Goal: Browse casually: Explore the website without a specific task or goal

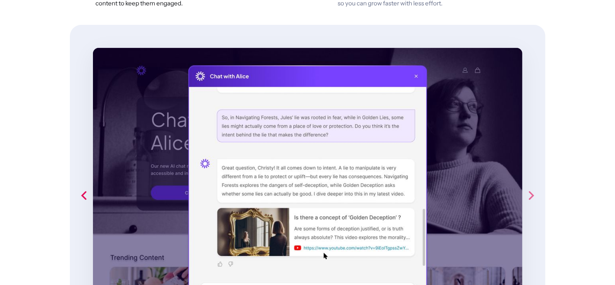
scroll to position [505, 0]
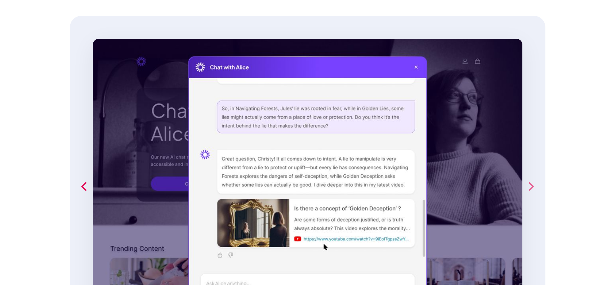
click at [526, 176] on div "next slide" at bounding box center [531, 187] width 29 height 342
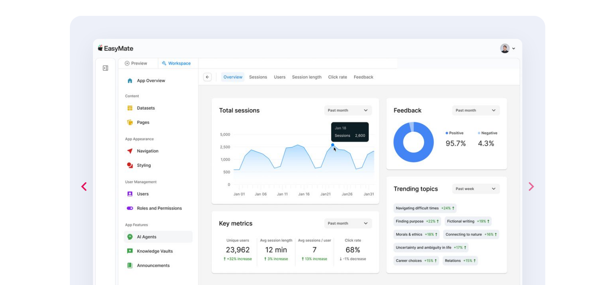
click at [526, 176] on div "next slide" at bounding box center [531, 187] width 29 height 342
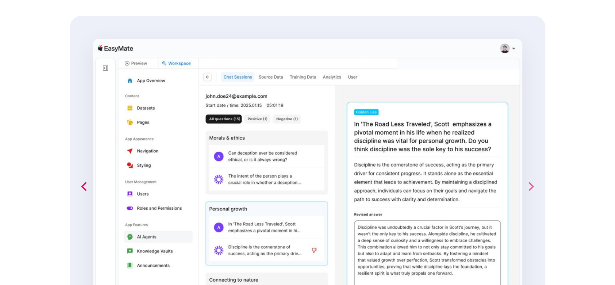
click at [526, 176] on div "next slide" at bounding box center [531, 187] width 29 height 342
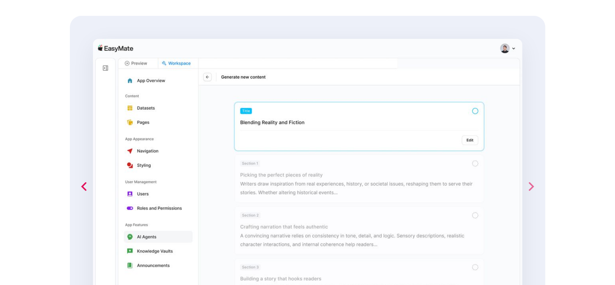
click at [526, 176] on div "next slide" at bounding box center [531, 187] width 29 height 342
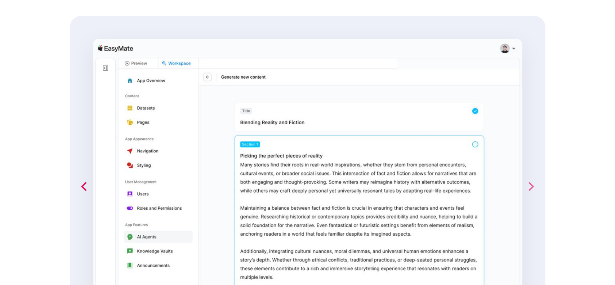
click at [526, 176] on div "next slide" at bounding box center [531, 187] width 29 height 342
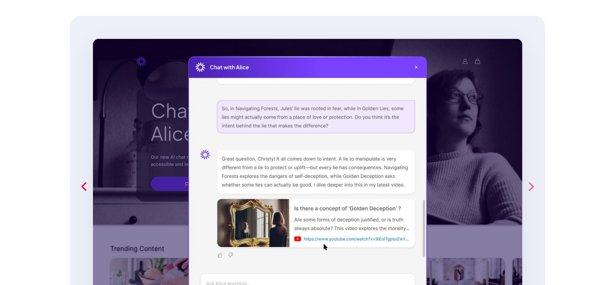
click at [526, 176] on div "next slide" at bounding box center [531, 187] width 29 height 342
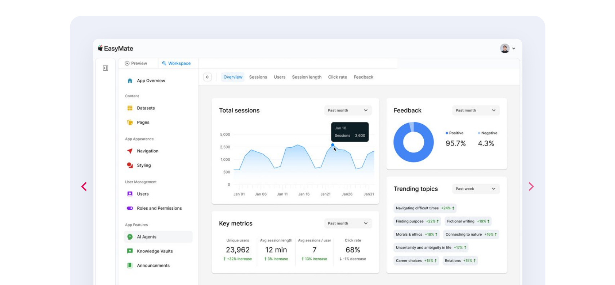
click at [526, 176] on div "next slide" at bounding box center [531, 187] width 29 height 342
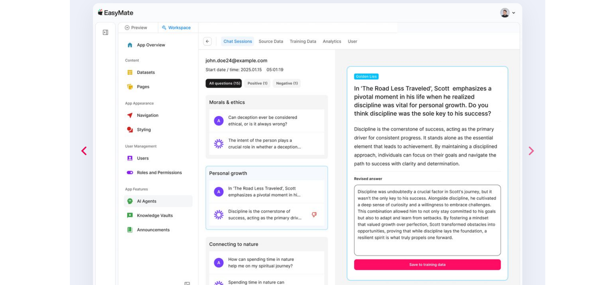
scroll to position [528, 0]
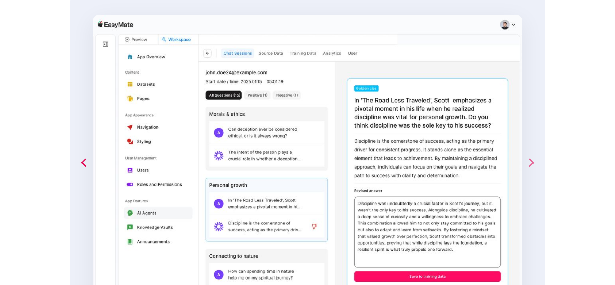
click at [531, 169] on icon "next slide" at bounding box center [531, 163] width 14 height 14
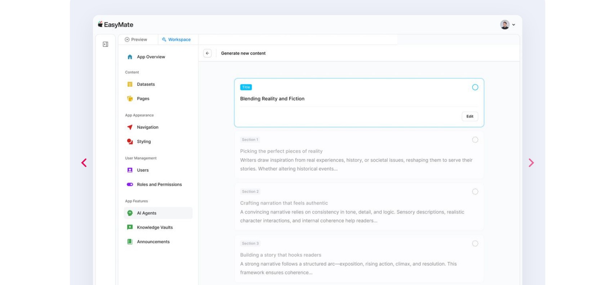
click at [531, 169] on icon "next slide" at bounding box center [531, 163] width 14 height 14
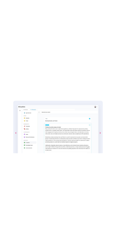
scroll to position [384, 0]
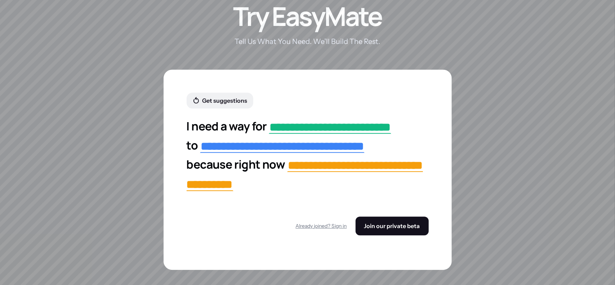
scroll to position [1321, 0]
